Goal: Communication & Community: Answer question/provide support

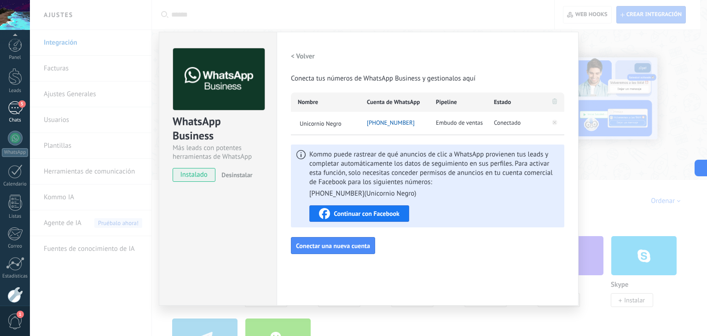
click at [9, 101] on div "5" at bounding box center [15, 107] width 15 height 13
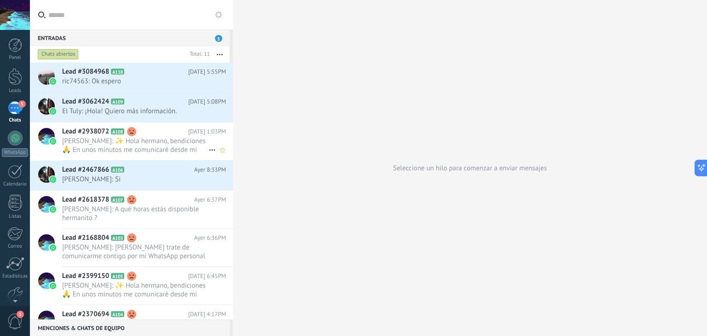
drag, startPoint x: 181, startPoint y: 141, endPoint x: 175, endPoint y: 139, distance: 6.4
click at [181, 141] on span "[PERSON_NAME]: ✨ Hola hermano, bendiciones 🙏 En unos minutos me comunicaré desd…" at bounding box center [135, 145] width 146 height 17
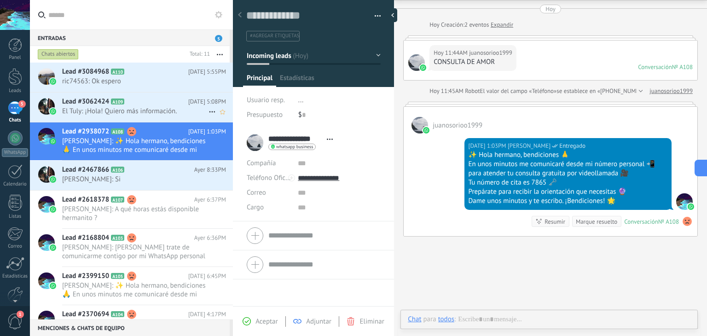
scroll to position [13, 0]
click at [168, 102] on h2 "Lead #3062424 A109" at bounding box center [125, 101] width 126 height 9
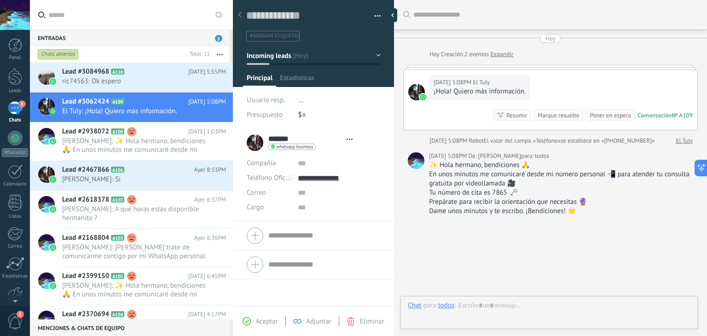
type textarea "**********"
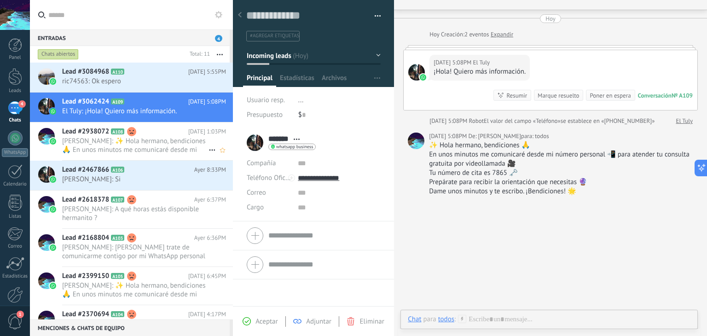
click at [169, 142] on span "[PERSON_NAME]: ✨ Hola hermano, bendiciones 🙏 En unos minutos me comunicaré desd…" at bounding box center [135, 145] width 146 height 17
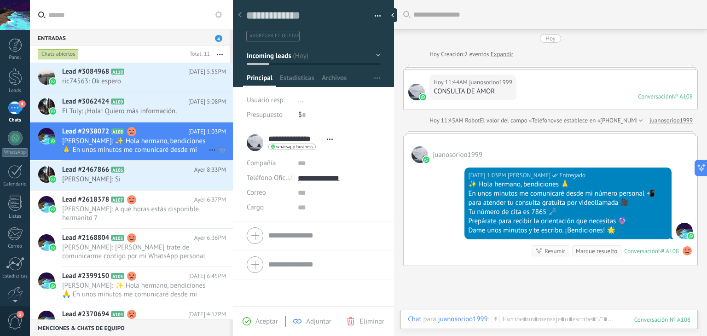
scroll to position [29, 0]
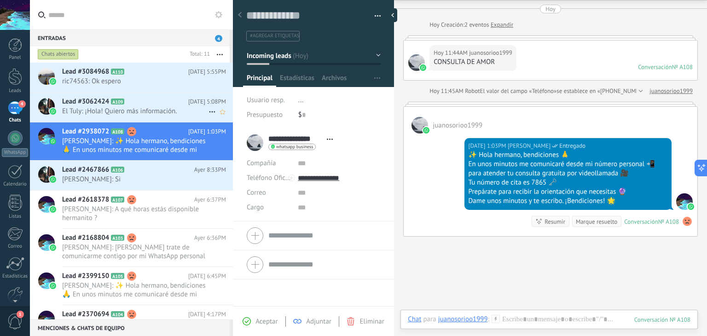
click at [169, 111] on span "El Tuly: ¡Hola! Quiero más información." at bounding box center [135, 111] width 146 height 9
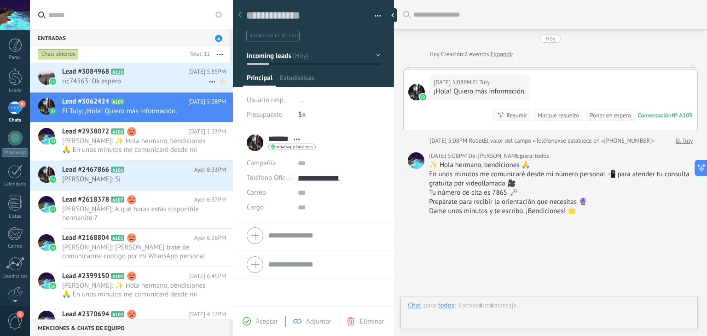
click at [157, 72] on h2 "Lead #3084968 A110" at bounding box center [125, 71] width 126 height 9
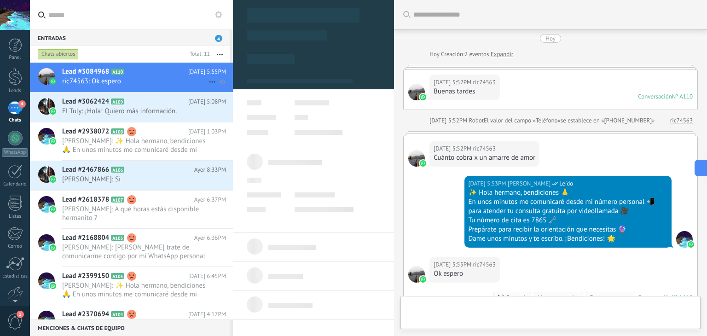
type textarea "**********"
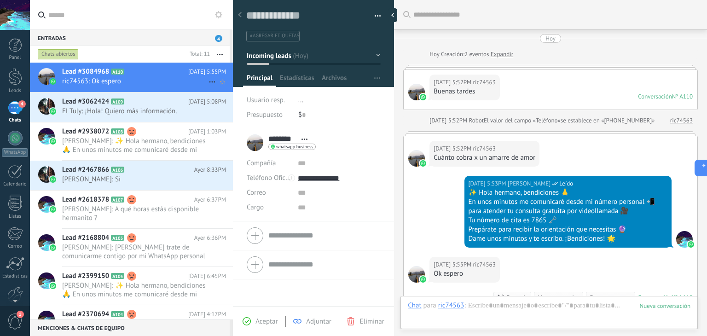
scroll to position [136, 0]
